Goal: Find specific page/section: Find specific page/section

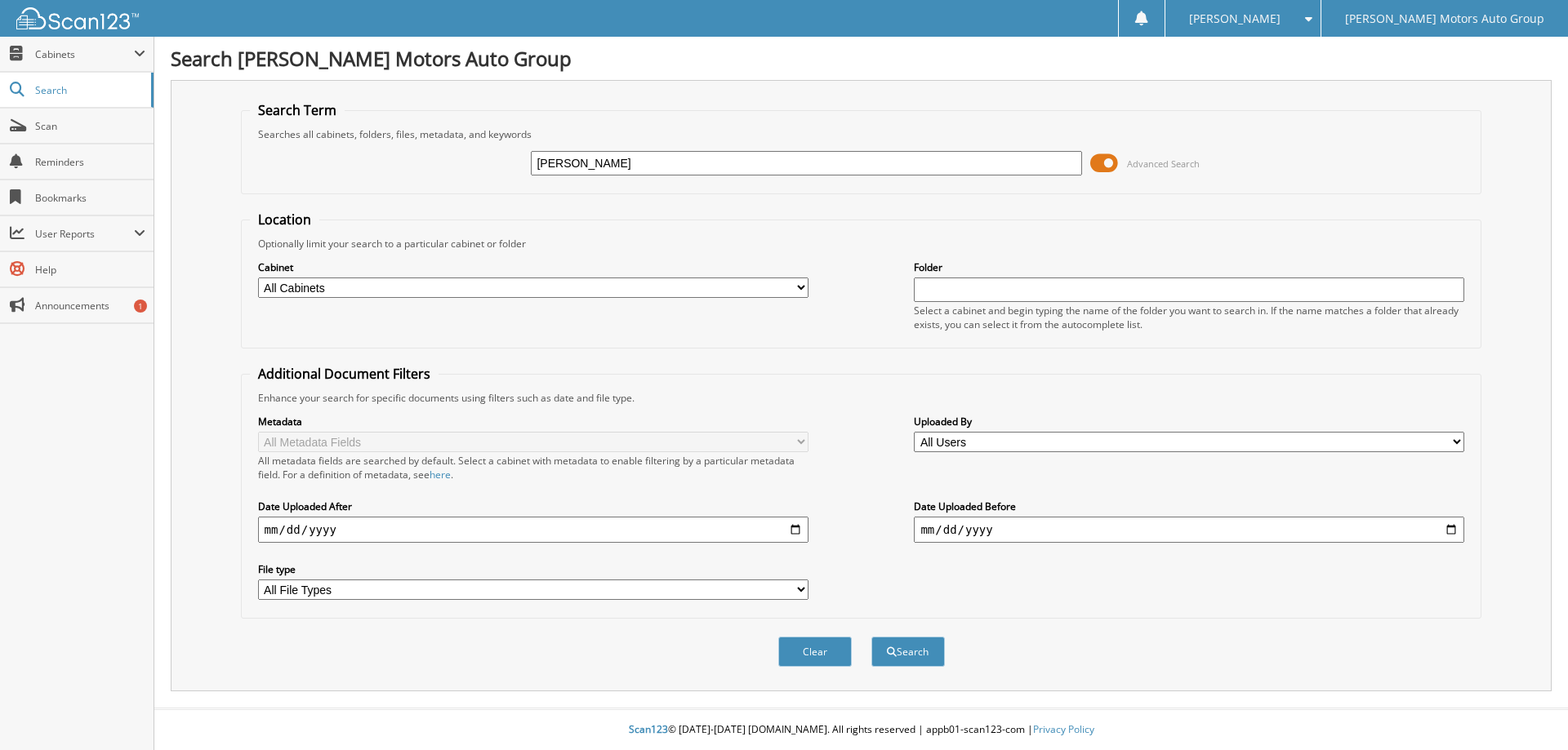
type input "[PERSON_NAME]"
click at [1111, 159] on span at bounding box center [1103, 164] width 27 height 25
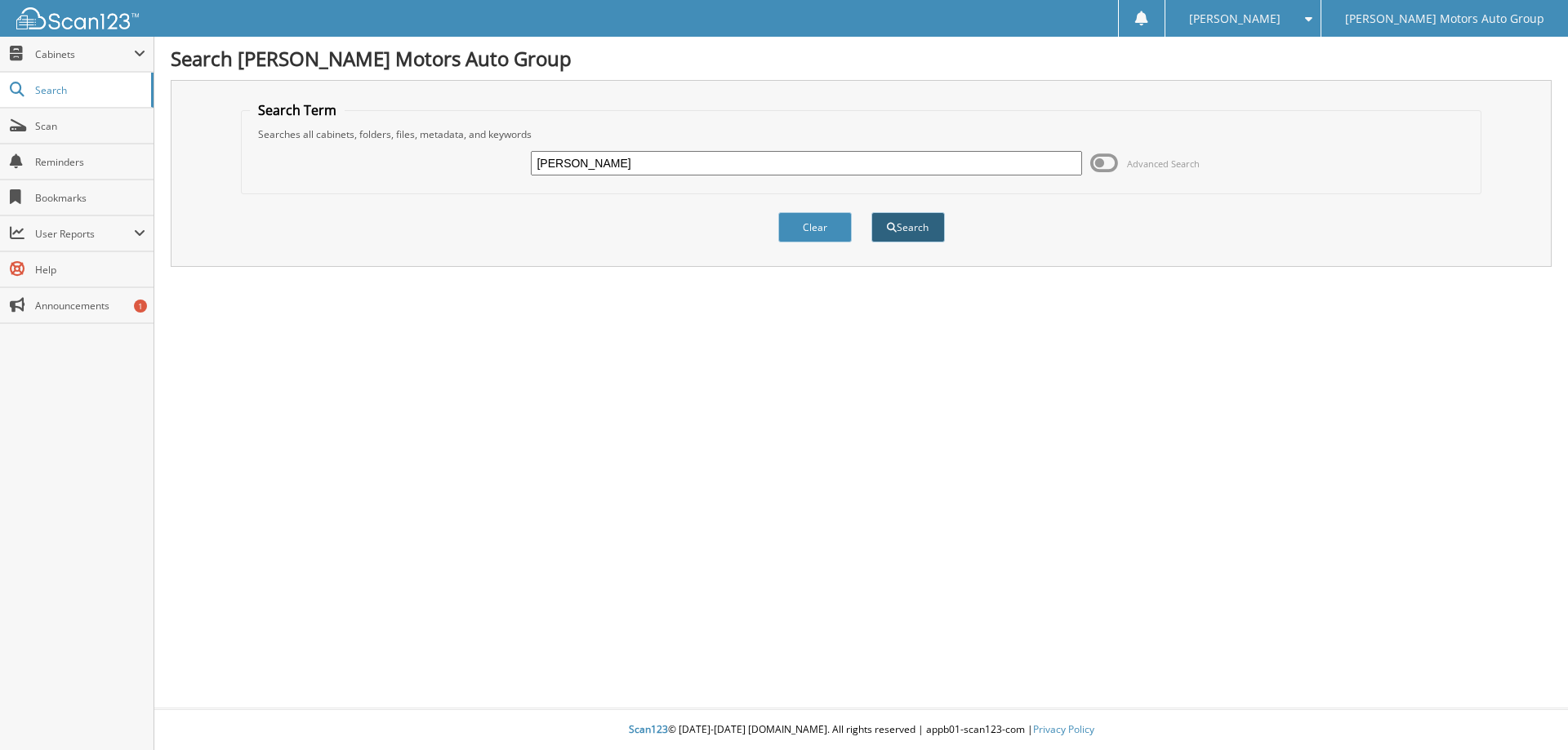
click at [913, 224] on button "Search" at bounding box center [908, 228] width 73 height 30
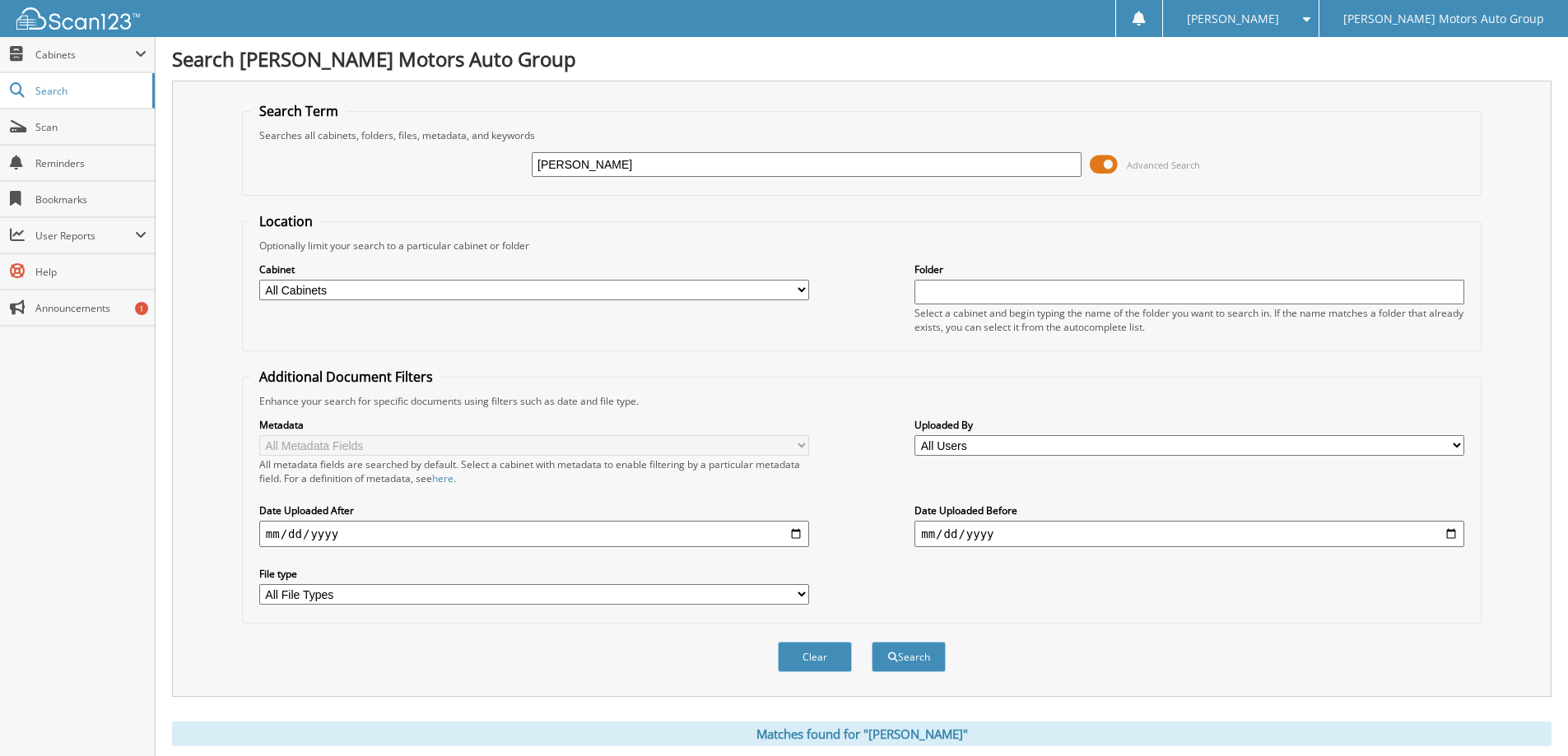
click at [805, 286] on select "All Cabinets CAR DEALS PARTS SERVICE RO Needs Filing" at bounding box center [534, 290] width 550 height 21
select select "43445"
click at [259, 280] on select "All Cabinets CAR DEALS PARTS SERVICE RO Needs Filing" at bounding box center [534, 290] width 550 height 21
click at [795, 586] on select "All File Types PDF WEBP" at bounding box center [534, 594] width 550 height 21
select select "pdf"
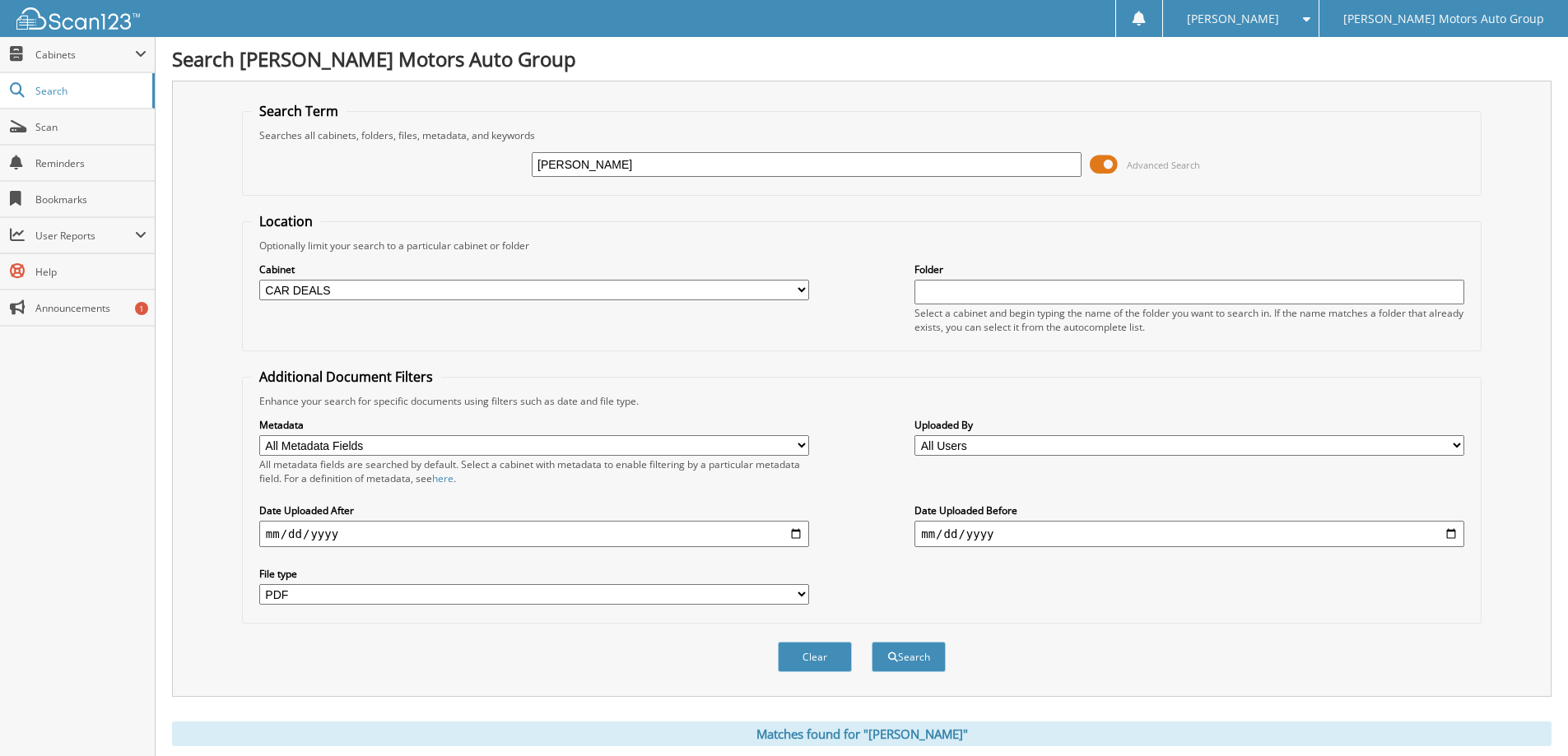
click at [259, 586] on select "All File Types PDF WEBP" at bounding box center [534, 594] width 550 height 21
click at [899, 661] on button "Search" at bounding box center [908, 657] width 74 height 30
select select "pdf"
click at [1107, 162] on span at bounding box center [1103, 165] width 28 height 25
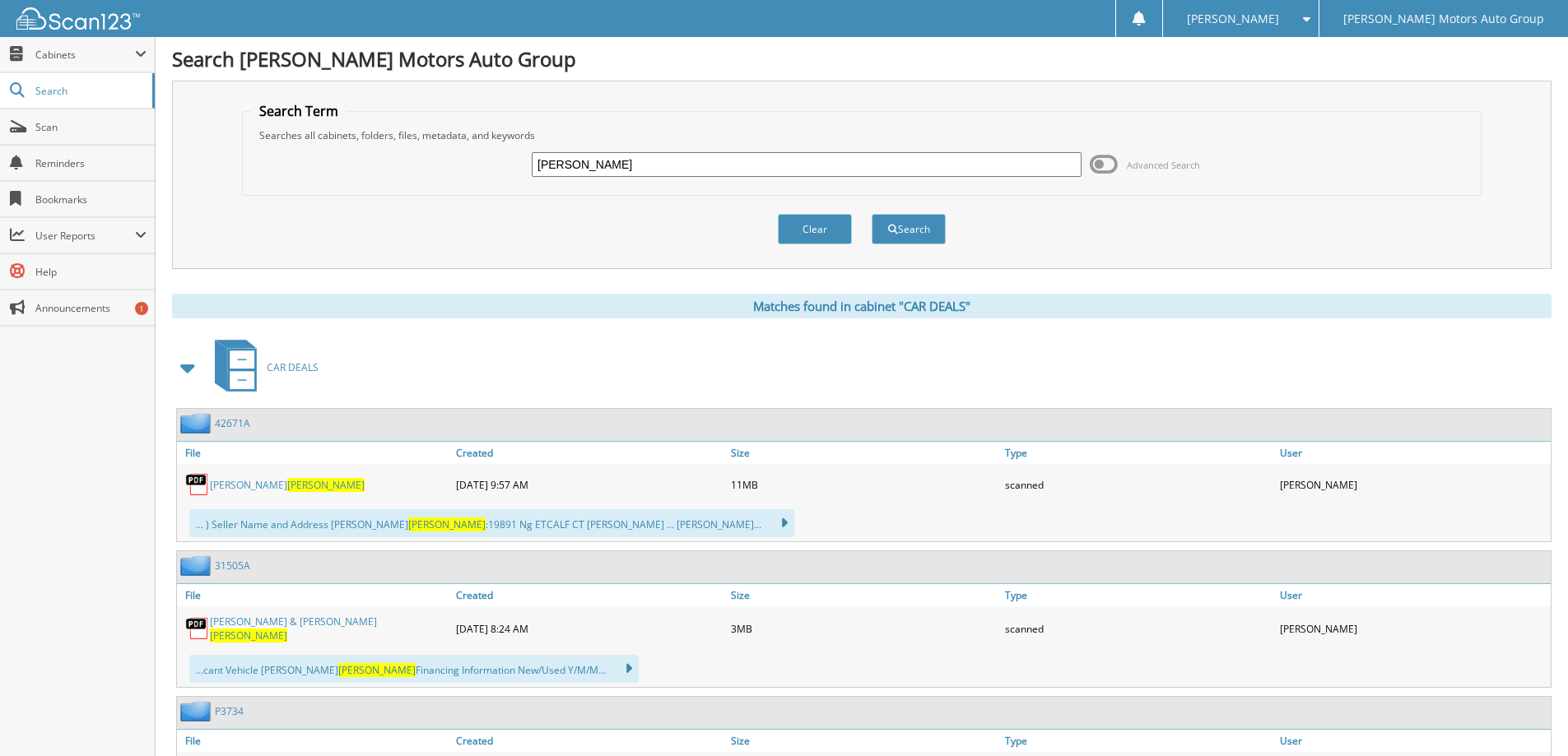
click at [235, 480] on link "JOSHUA EATON" at bounding box center [286, 486] width 154 height 14
